Goal: Check status: Check status

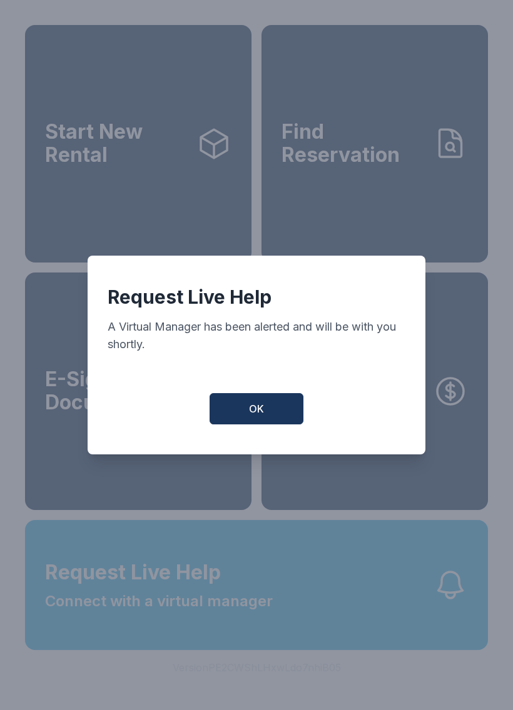
click at [271, 404] on button "OK" at bounding box center [256, 408] width 94 height 31
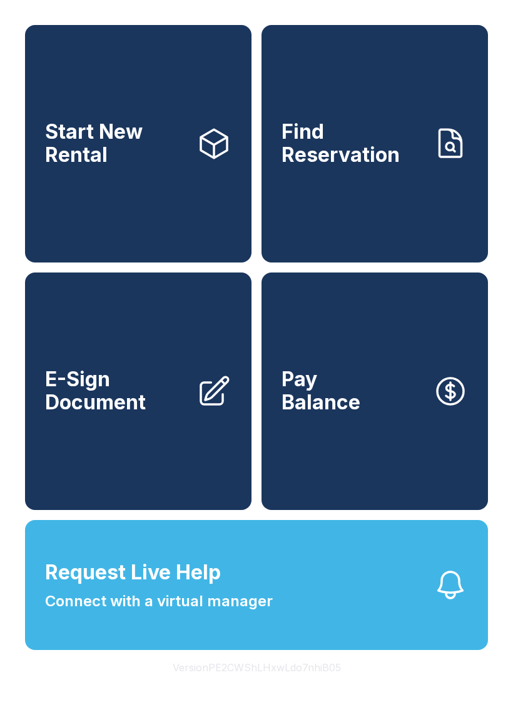
click at [216, 588] on span "Request Live Help" at bounding box center [133, 573] width 176 height 30
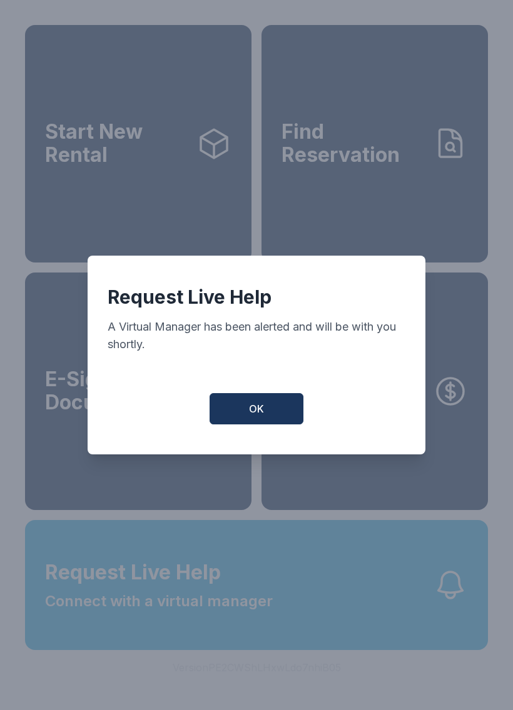
click at [277, 422] on button "OK" at bounding box center [256, 408] width 94 height 31
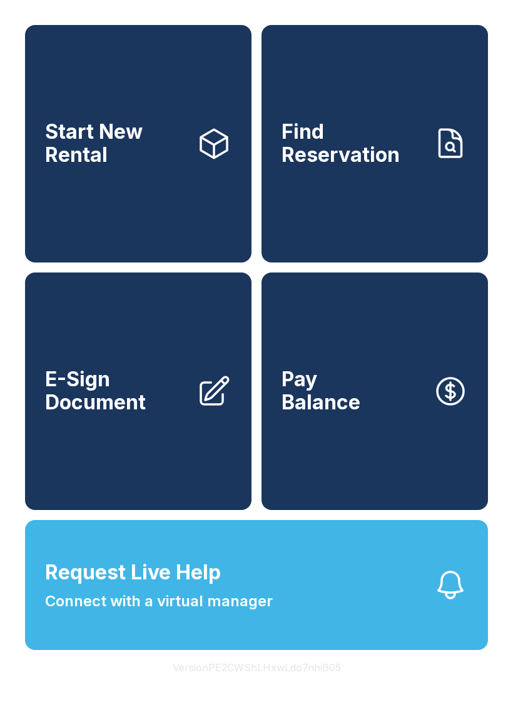
click at [331, 166] on span "Find Reservation" at bounding box center [351, 144] width 141 height 46
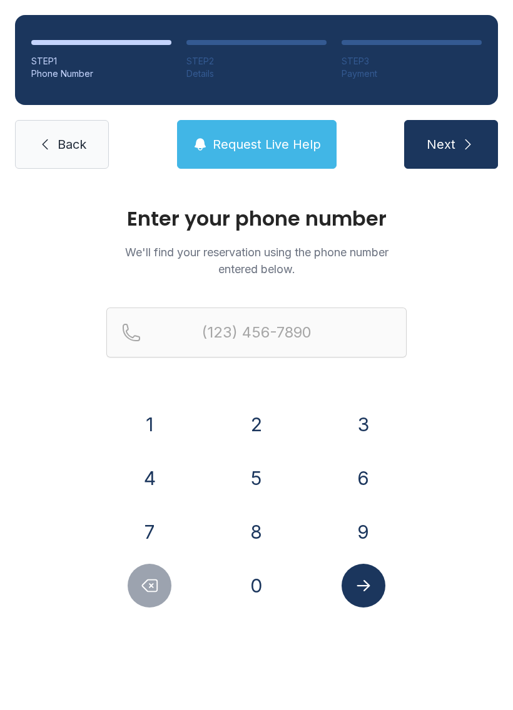
click at [158, 530] on button "7" at bounding box center [150, 532] width 44 height 44
click at [257, 603] on button "0" at bounding box center [256, 586] width 44 height 44
click at [378, 410] on button "3" at bounding box center [363, 425] width 44 height 44
click at [268, 483] on button "5" at bounding box center [256, 478] width 44 height 44
click at [261, 581] on button "0" at bounding box center [256, 586] width 44 height 44
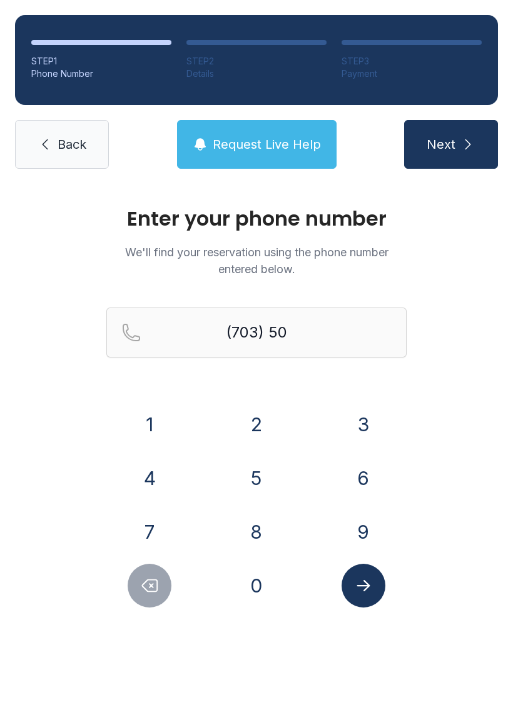
click at [354, 524] on button "9" at bounding box center [363, 532] width 44 height 44
click at [256, 423] on button "2" at bounding box center [256, 425] width 44 height 44
click at [262, 596] on button "0" at bounding box center [256, 586] width 44 height 44
click at [266, 529] on button "8" at bounding box center [256, 532] width 44 height 44
click at [362, 414] on button "3" at bounding box center [363, 425] width 44 height 44
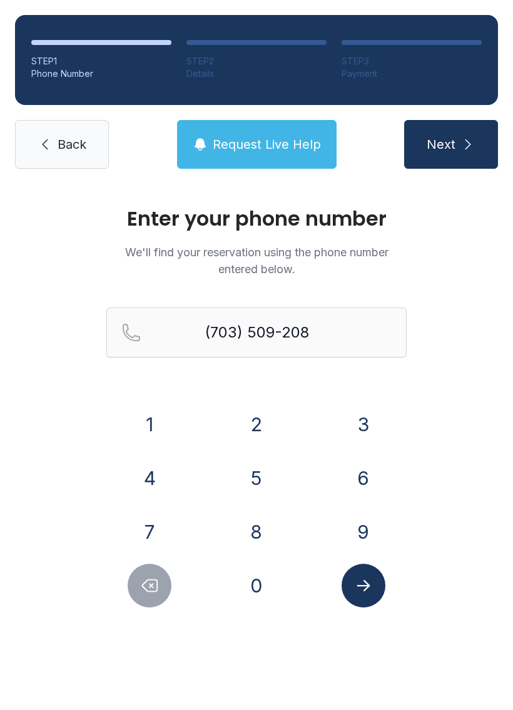
type input "[PHONE_NUMBER]"
click at [363, 589] on icon "Submit lookup form" at bounding box center [363, 585] width 19 height 19
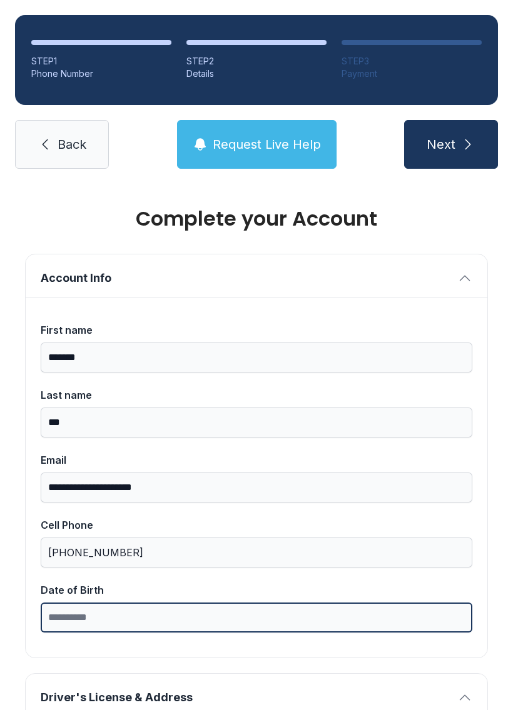
click at [148, 624] on input "Date of Birth" at bounding box center [256, 618] width 431 height 30
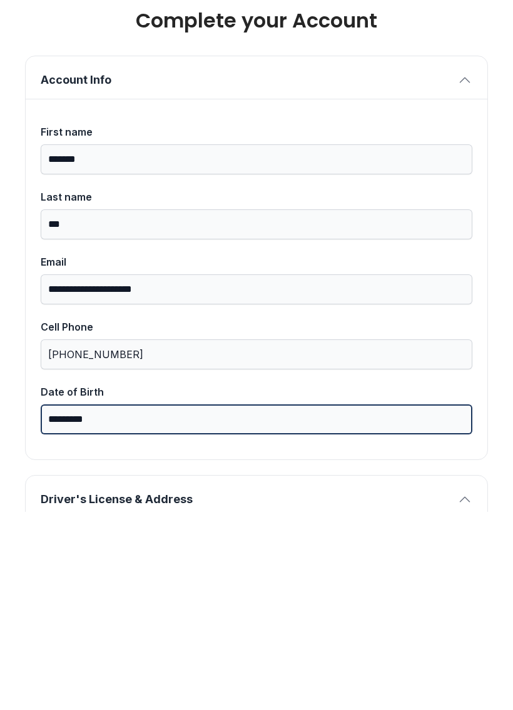
type input "**********"
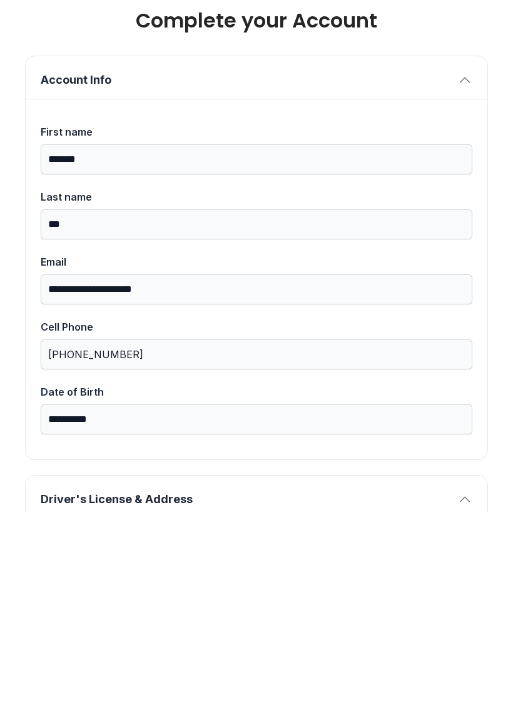
click at [473, 254] on button "Account Info" at bounding box center [256, 275] width 461 height 43
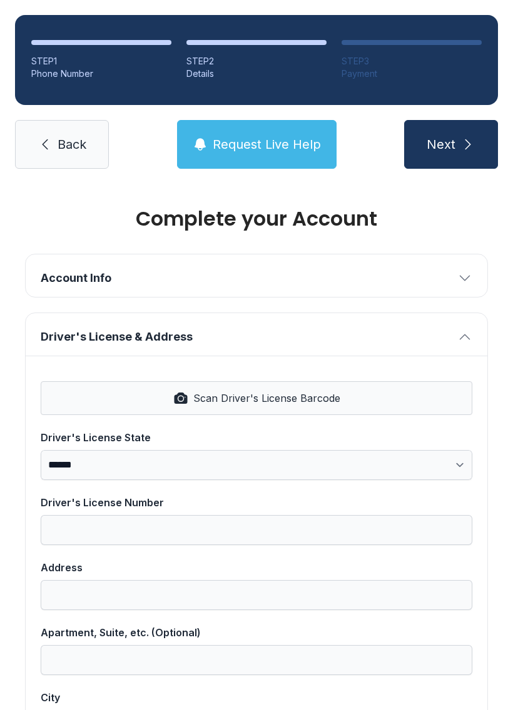
click at [76, 136] on span "Back" at bounding box center [72, 145] width 29 height 18
